Goal: Task Accomplishment & Management: Manage account settings

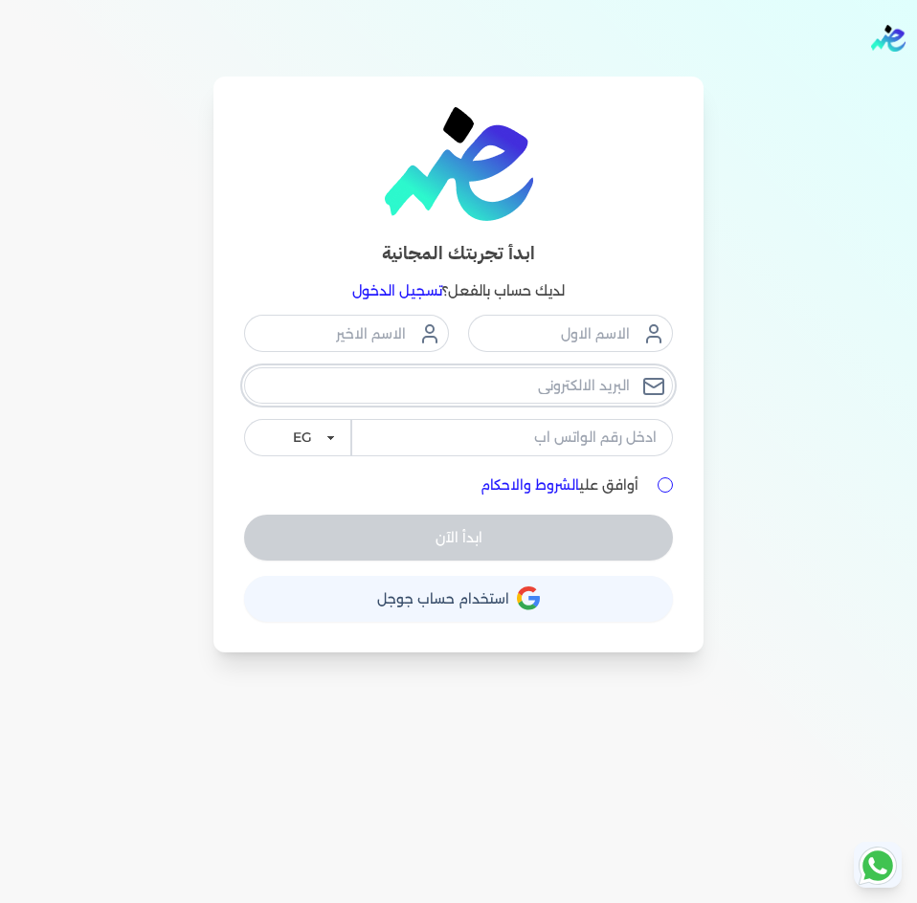
click at [583, 394] on input "email" at bounding box center [458, 385] width 429 height 36
type input "he"
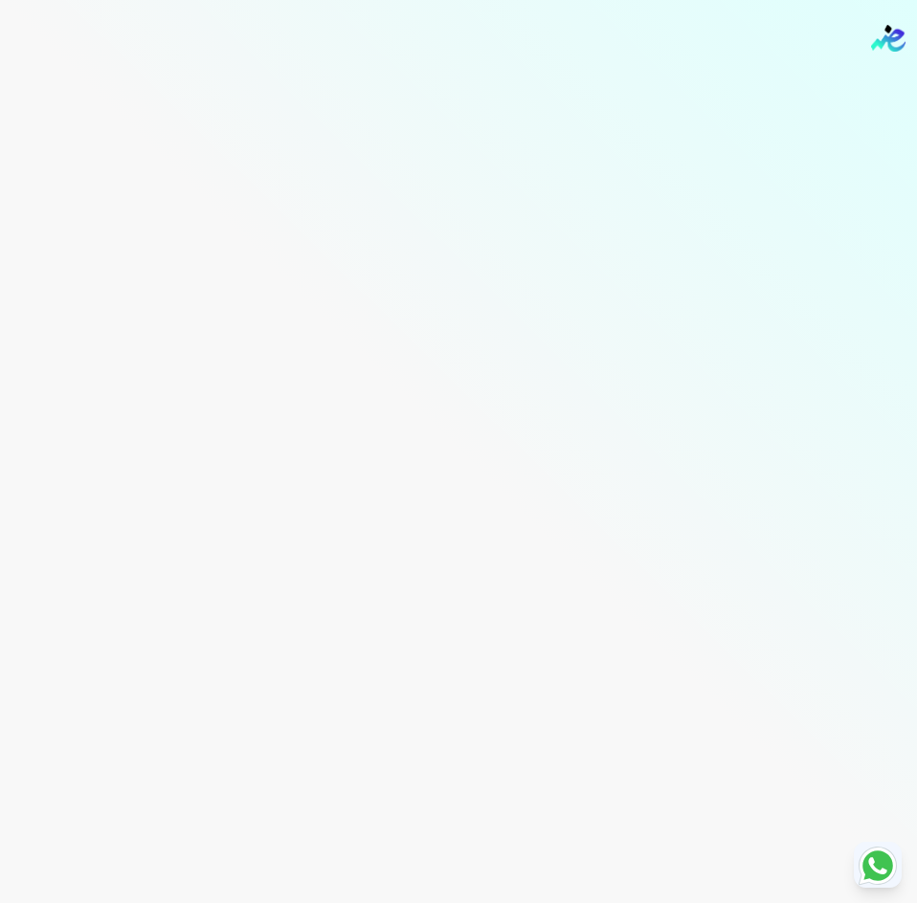
click at [459, 388] on div "Toggle Navigation الاسعار العمولات مساعدة خدمة العملاء دليل المستخدم تسجيل الدخ…" at bounding box center [458, 451] width 917 height 903
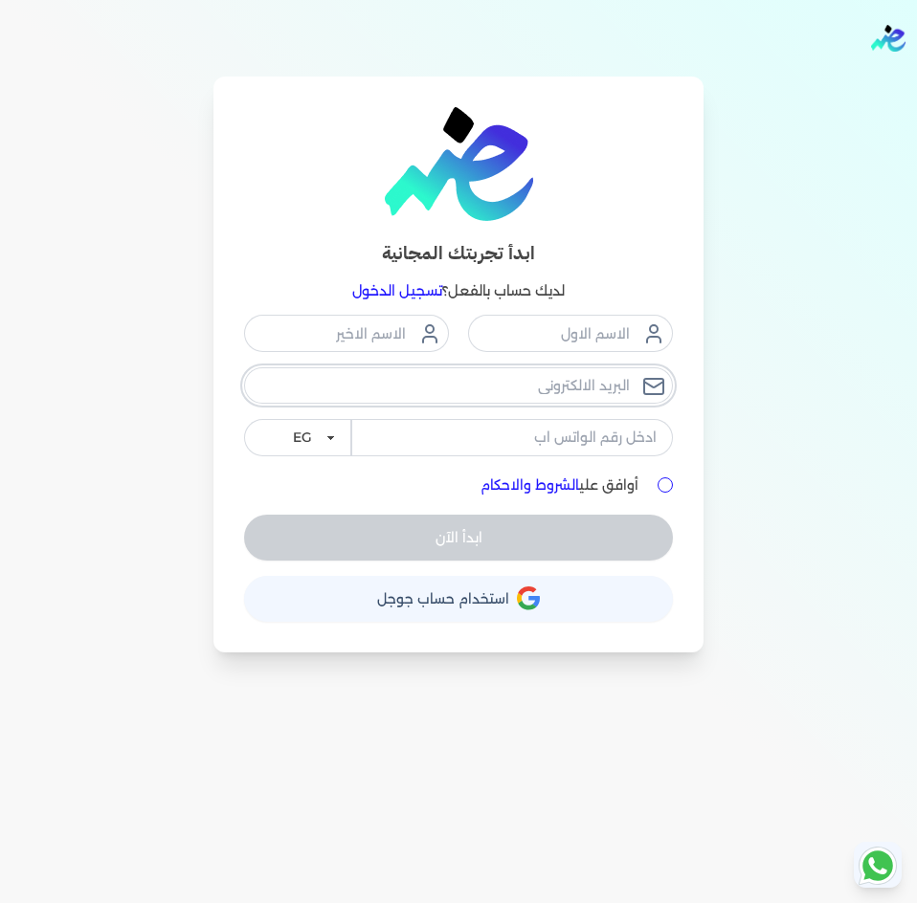
click at [459, 388] on input "email" at bounding box center [458, 385] width 429 height 36
type input "h"
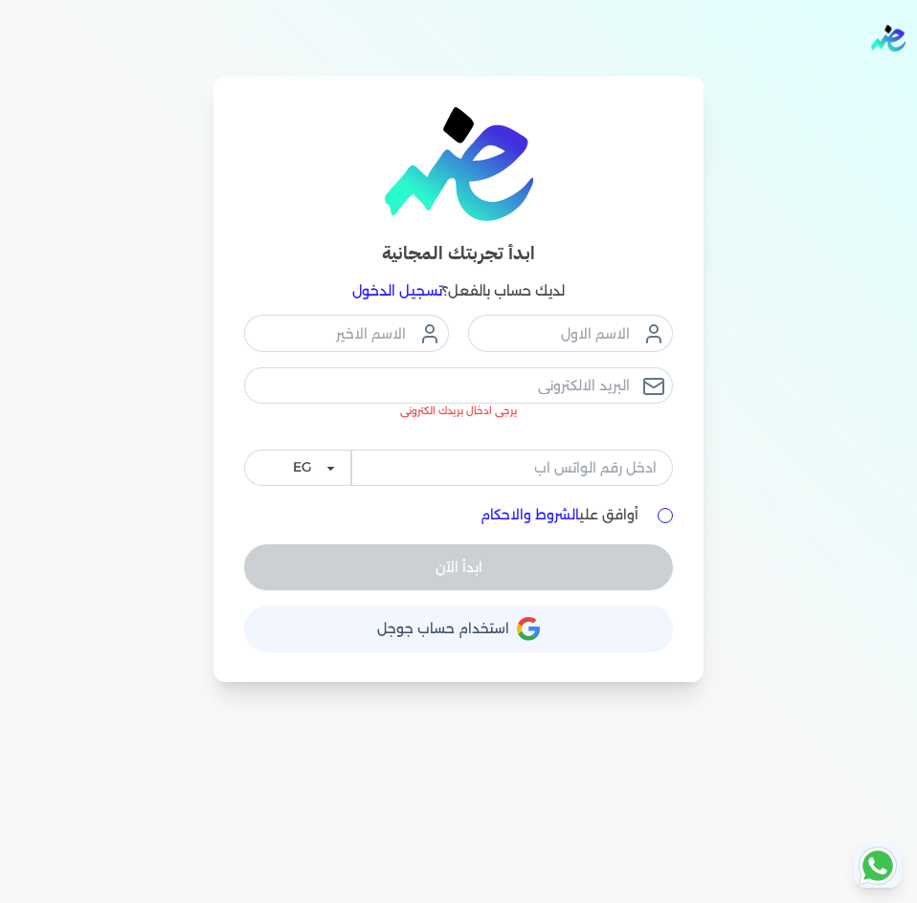
click at [441, 608] on button "حساب استخدام حساب جوجل" at bounding box center [458, 629] width 429 height 46
click at [437, 619] on button "حساب استخدام حساب جوجل" at bounding box center [458, 629] width 429 height 46
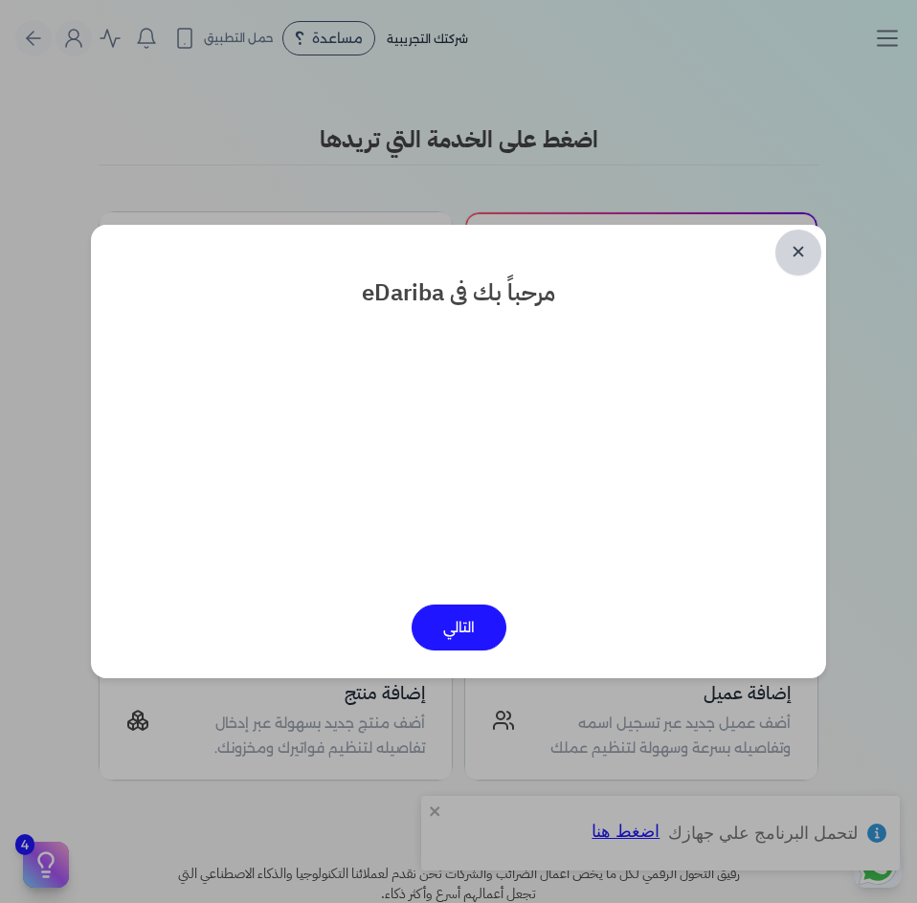
click at [796, 255] on link "✕" at bounding box center [798, 253] width 46 height 46
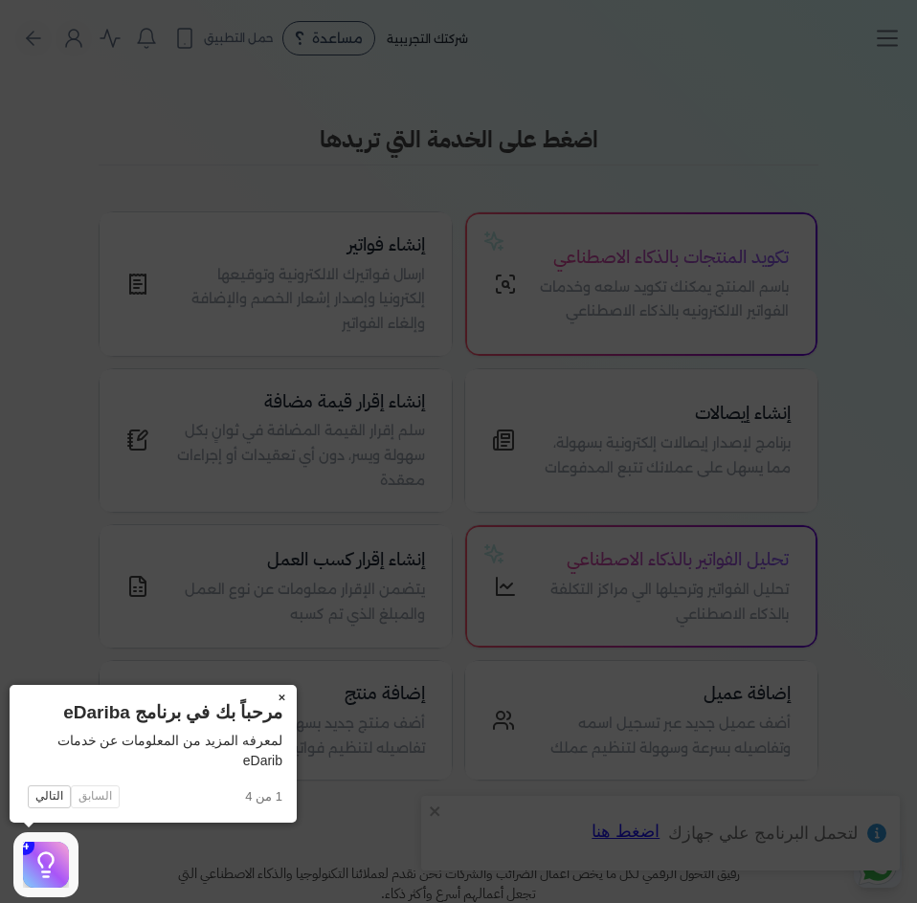
click at [271, 696] on button "×" at bounding box center [281, 698] width 31 height 27
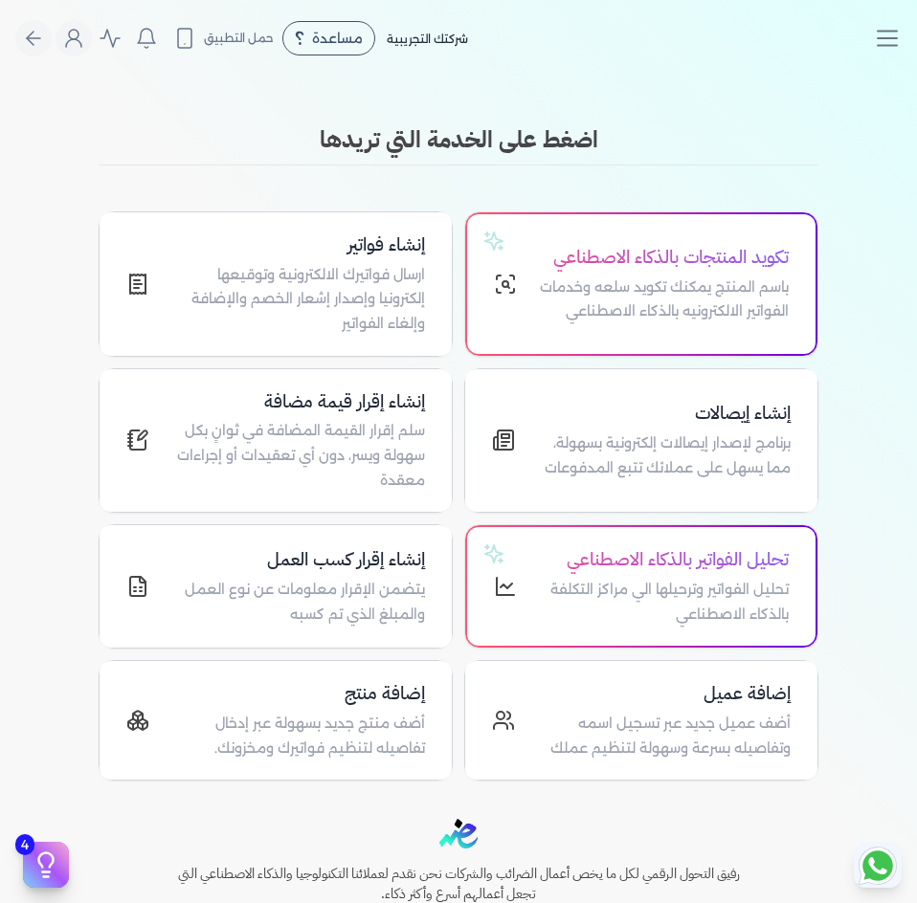
drag, startPoint x: 874, startPoint y: 212, endPoint x: 904, endPoint y: 69, distance: 146.8
click at [874, 211] on div "✕ مرحباً بك فى eDariba التالي اضغط على الخدمة التي تريدها تكويد المنتجات بالذكا…" at bounding box center [458, 451] width 917 height 658
click at [904, 37] on button "Toggle Navigation" at bounding box center [895, 38] width 44 height 29
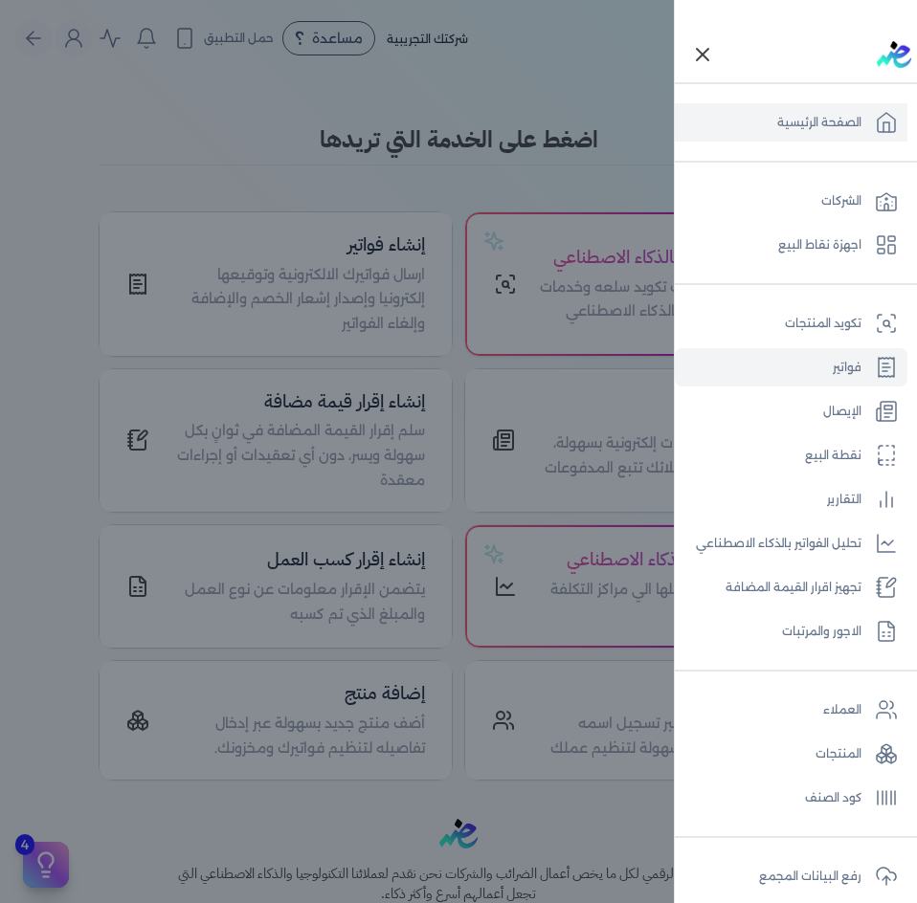
click at [837, 379] on link "فواتير" at bounding box center [791, 367] width 233 height 38
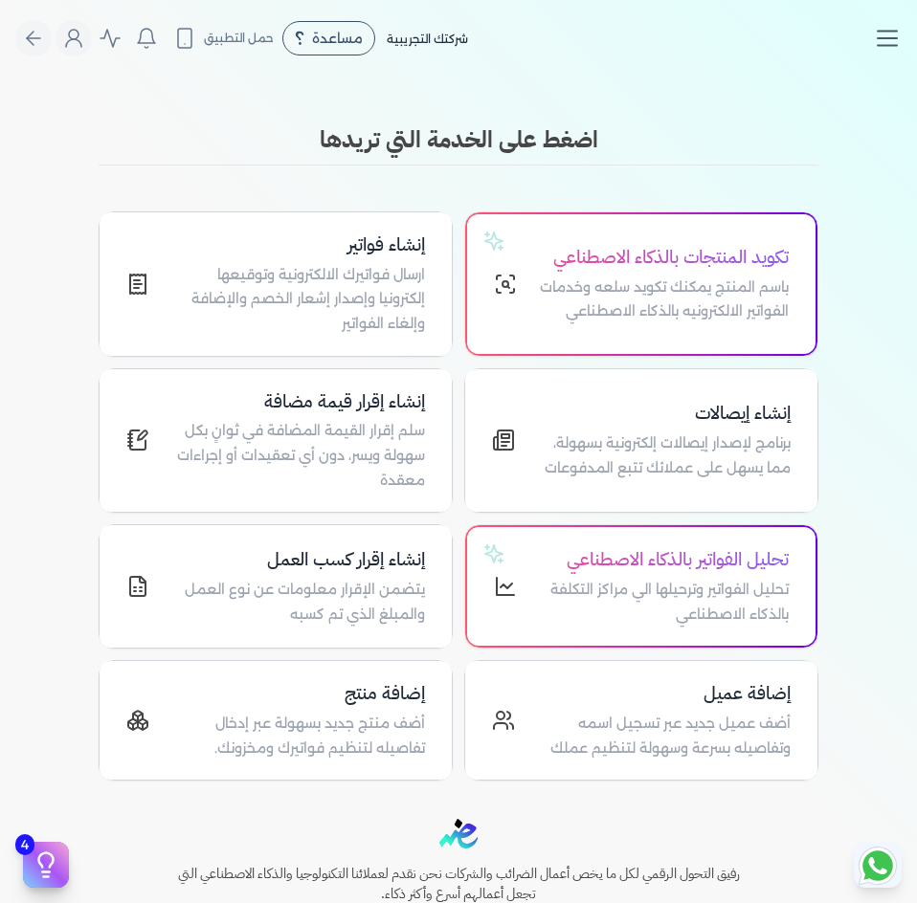
click at [887, 48] on icon "Toggle navigation" at bounding box center [887, 38] width 29 height 29
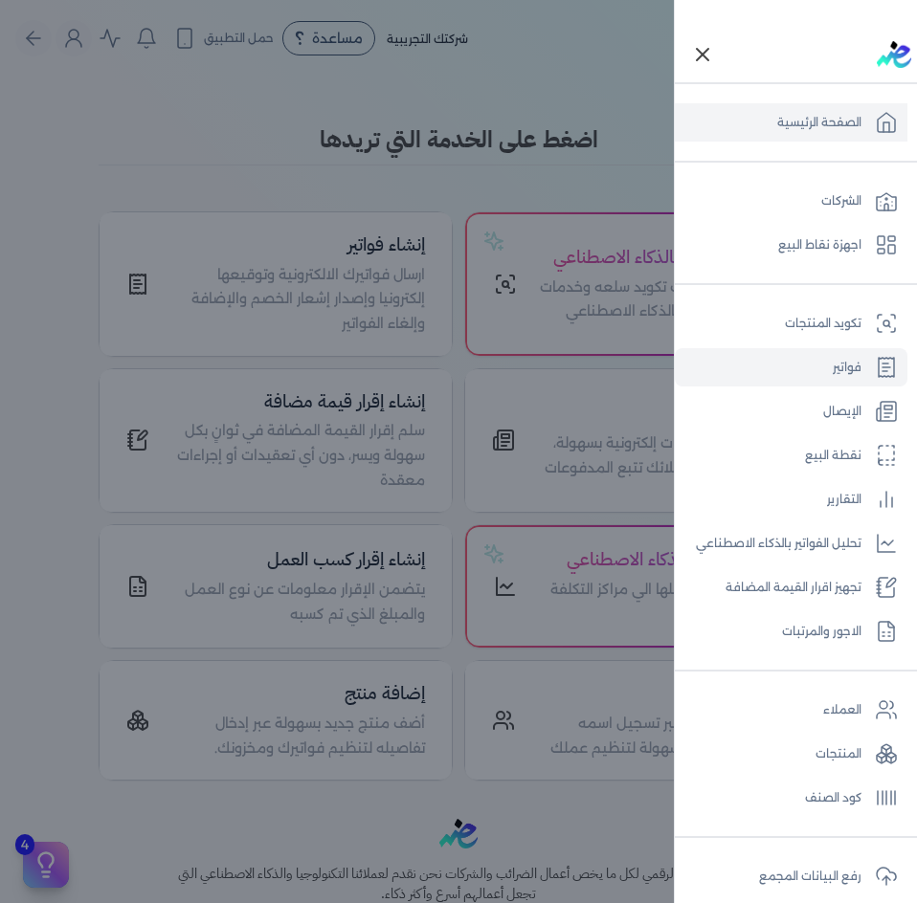
click at [835, 367] on link "فواتير" at bounding box center [791, 367] width 233 height 38
